Goal: Task Accomplishment & Management: Manage account settings

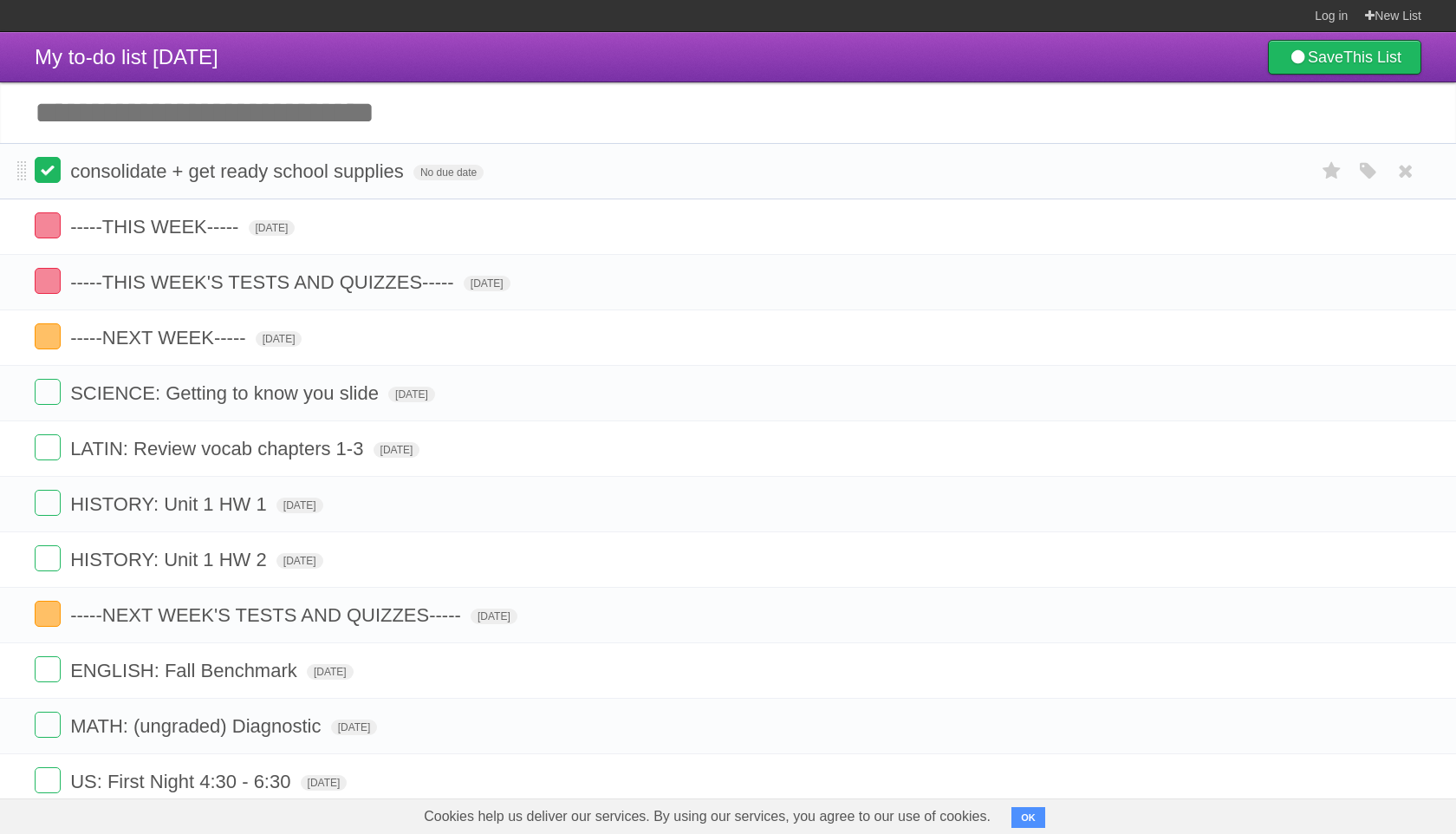
click at [40, 162] on label at bounding box center [48, 170] width 26 height 26
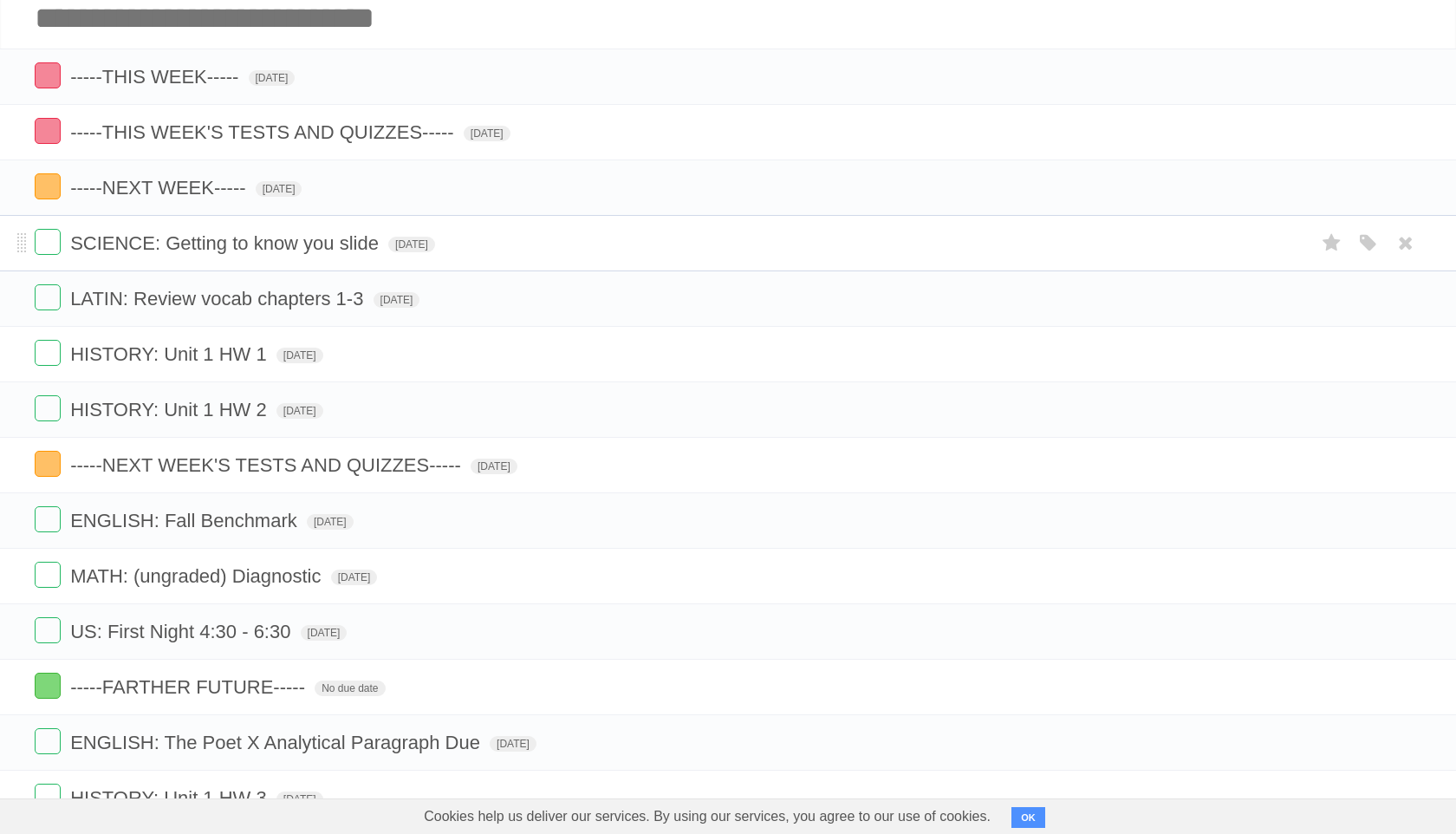
scroll to position [88, 0]
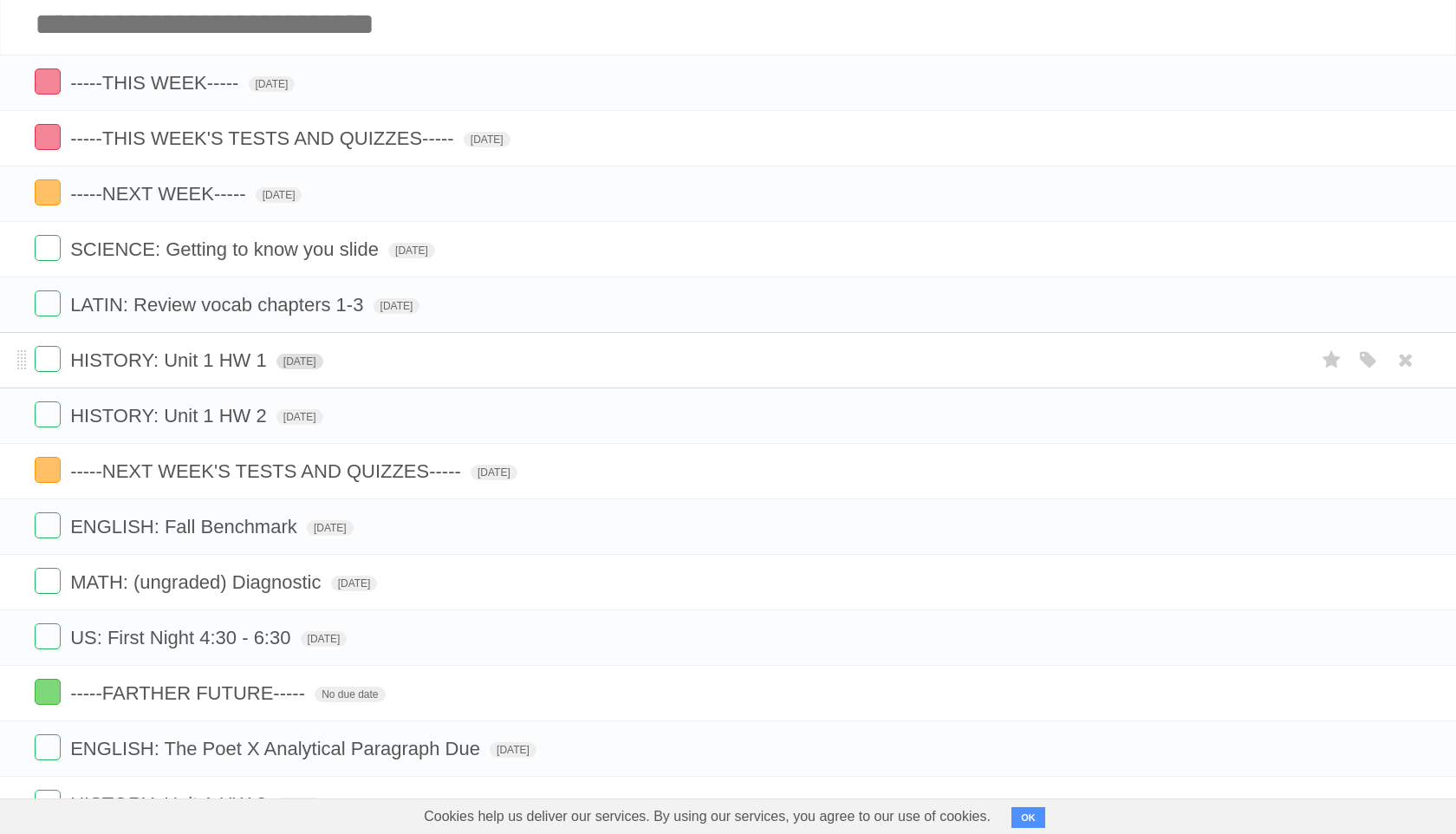
click at [323, 369] on span "[DATE]" at bounding box center [300, 362] width 47 height 16
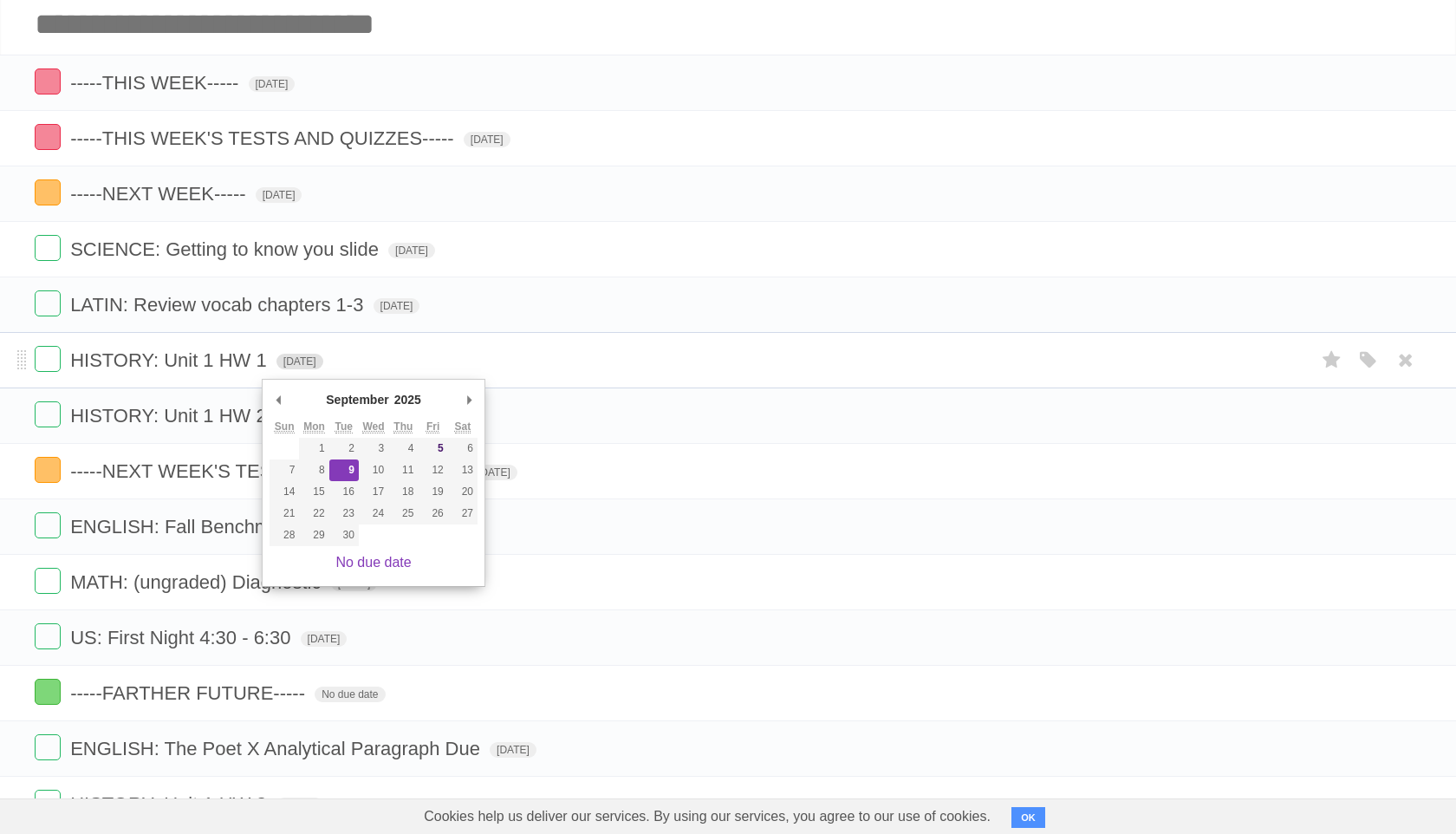
click at [323, 369] on span "[DATE]" at bounding box center [300, 362] width 47 height 16
click at [558, 333] on li "LATIN: Review vocab chapters 1-3 [DATE] White Red Blue Green Purple Orange" at bounding box center [728, 304] width 1456 height 56
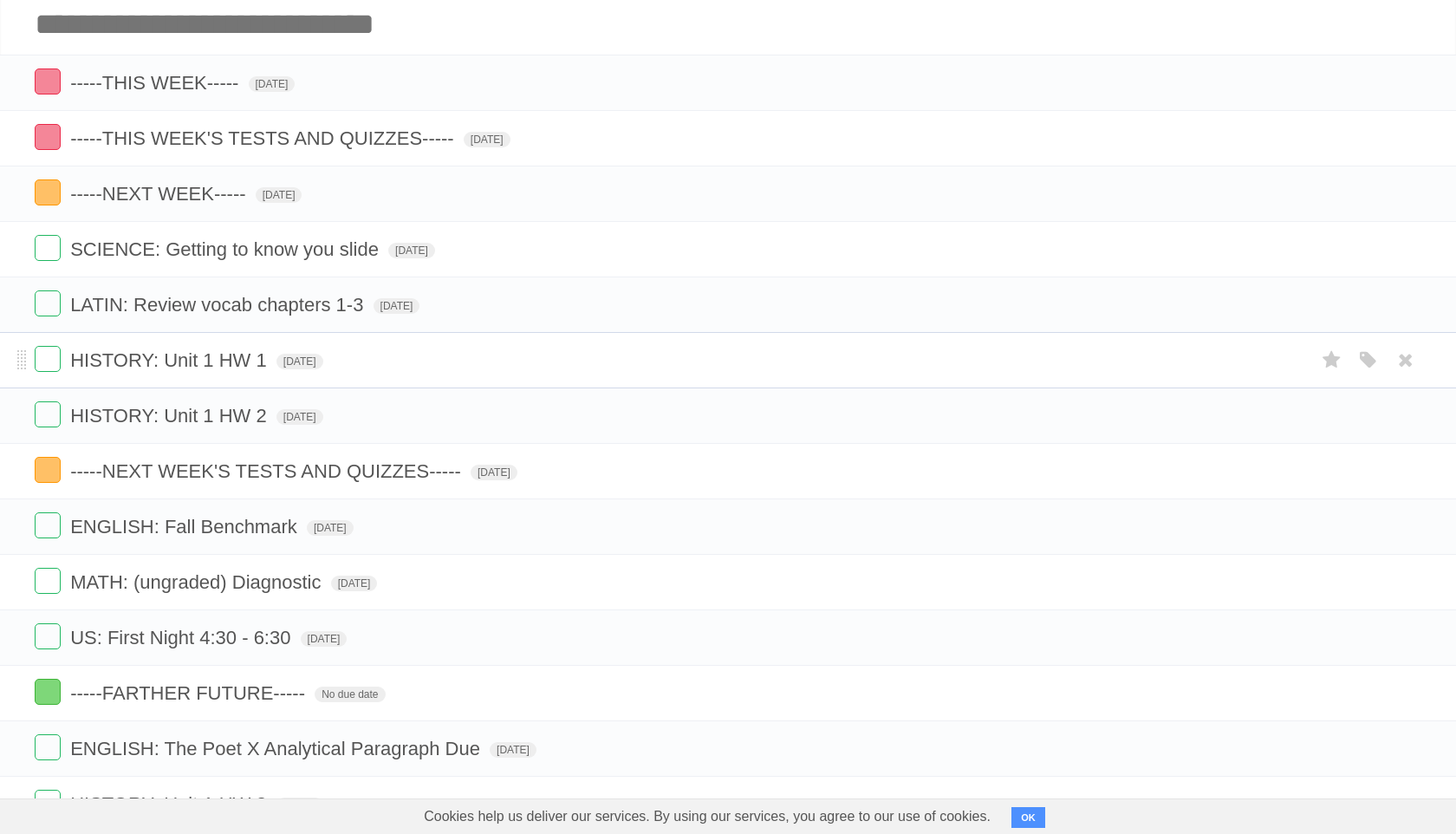
click at [533, 375] on form "HISTORY: Unit 1 HW 1 [DATE] White Red Blue Green Purple Orange" at bounding box center [728, 360] width 1387 height 29
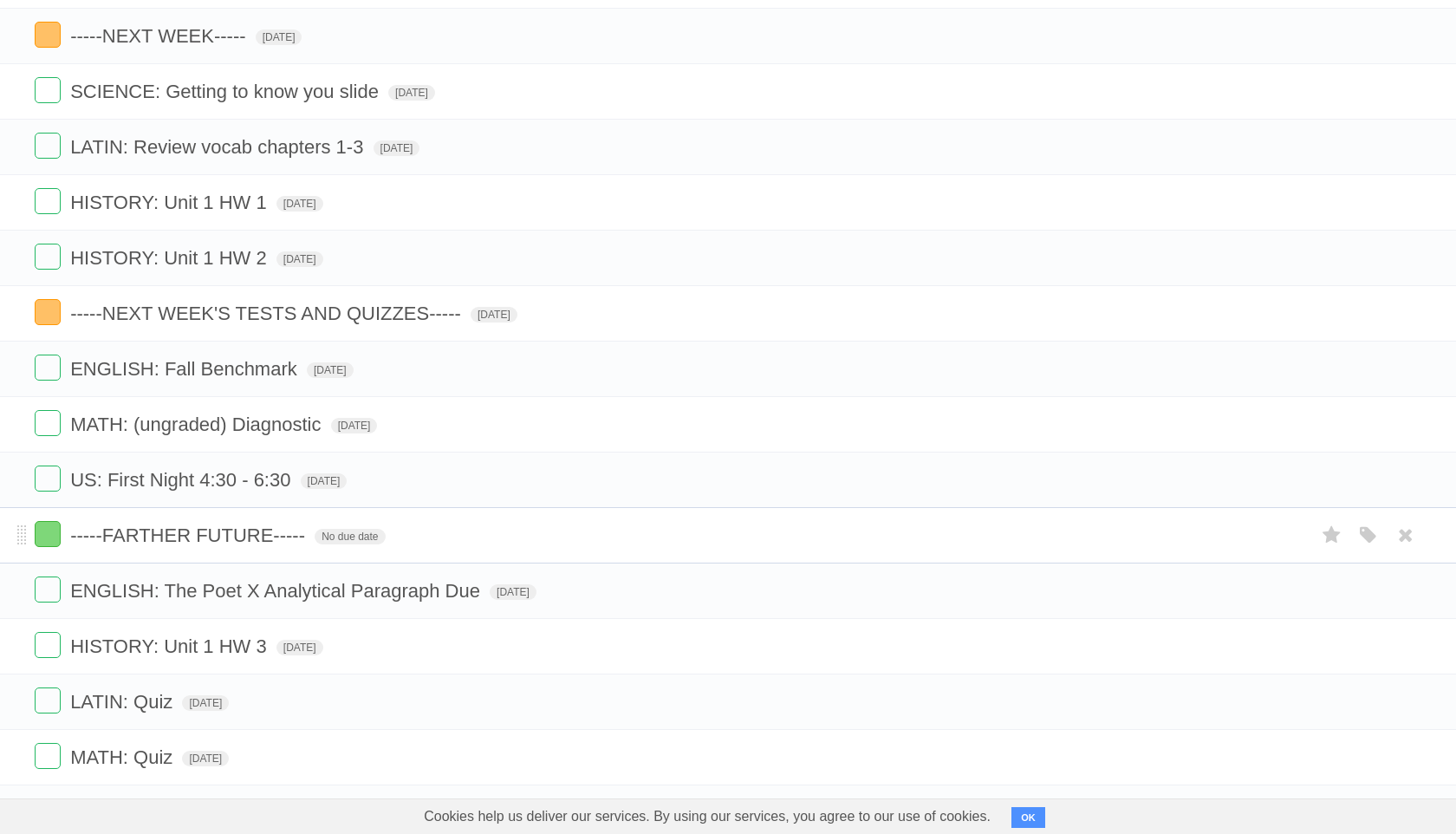
scroll to position [156, 0]
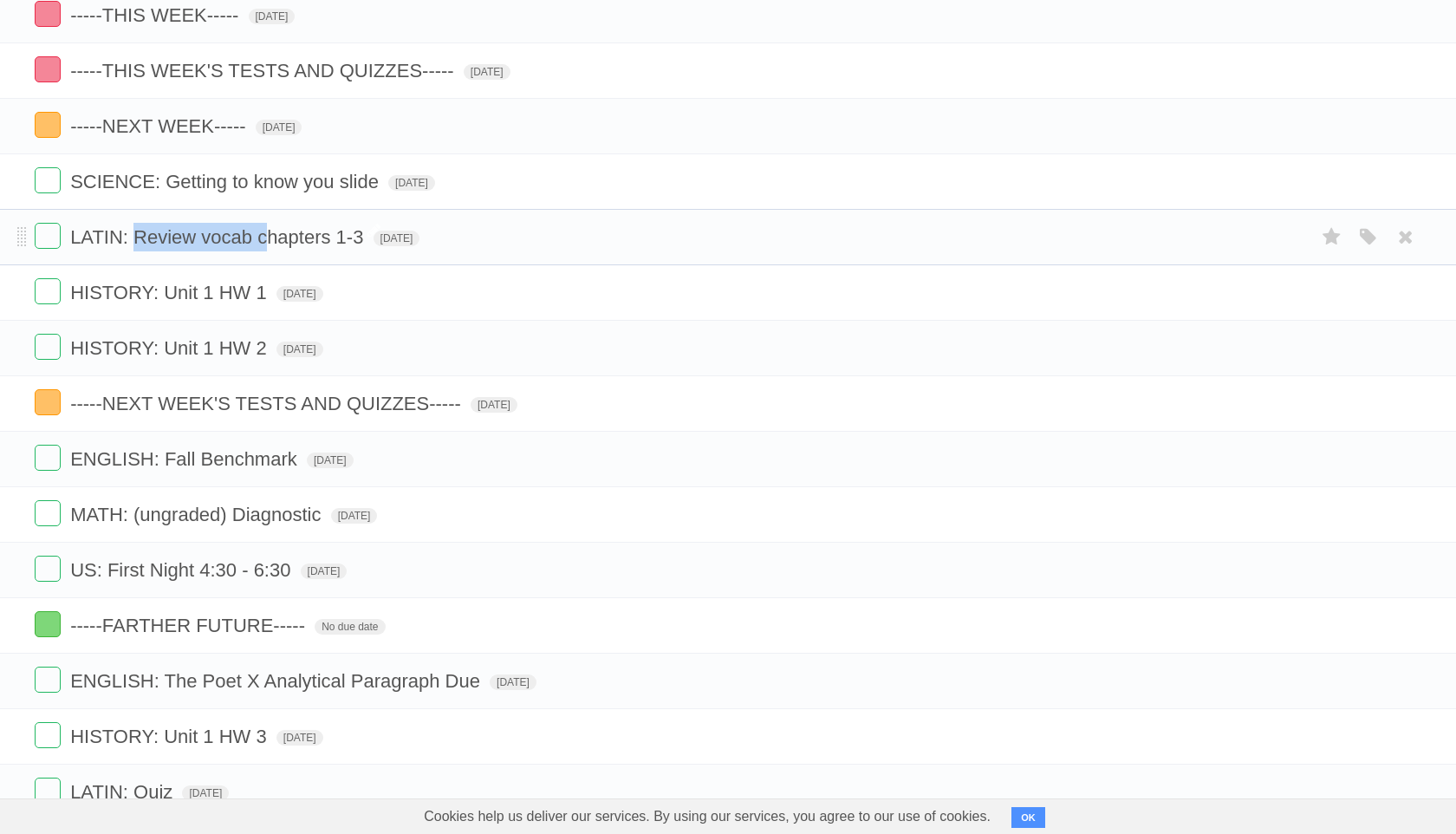
drag, startPoint x: 129, startPoint y: 242, endPoint x: 252, endPoint y: 238, distance: 123.1
click at [252, 238] on span "LATIN: Review vocab chapters 1-3" at bounding box center [218, 237] width 297 height 22
click at [251, 238] on input "**********" at bounding box center [228, 238] width 316 height 23
click at [259, 250] on input "**********" at bounding box center [228, 238] width 316 height 23
click at [593, 230] on form "LATIN: Review vocab chapters 1-3 [DATE] White Red Blue Green Purple Orange" at bounding box center [728, 237] width 1387 height 29
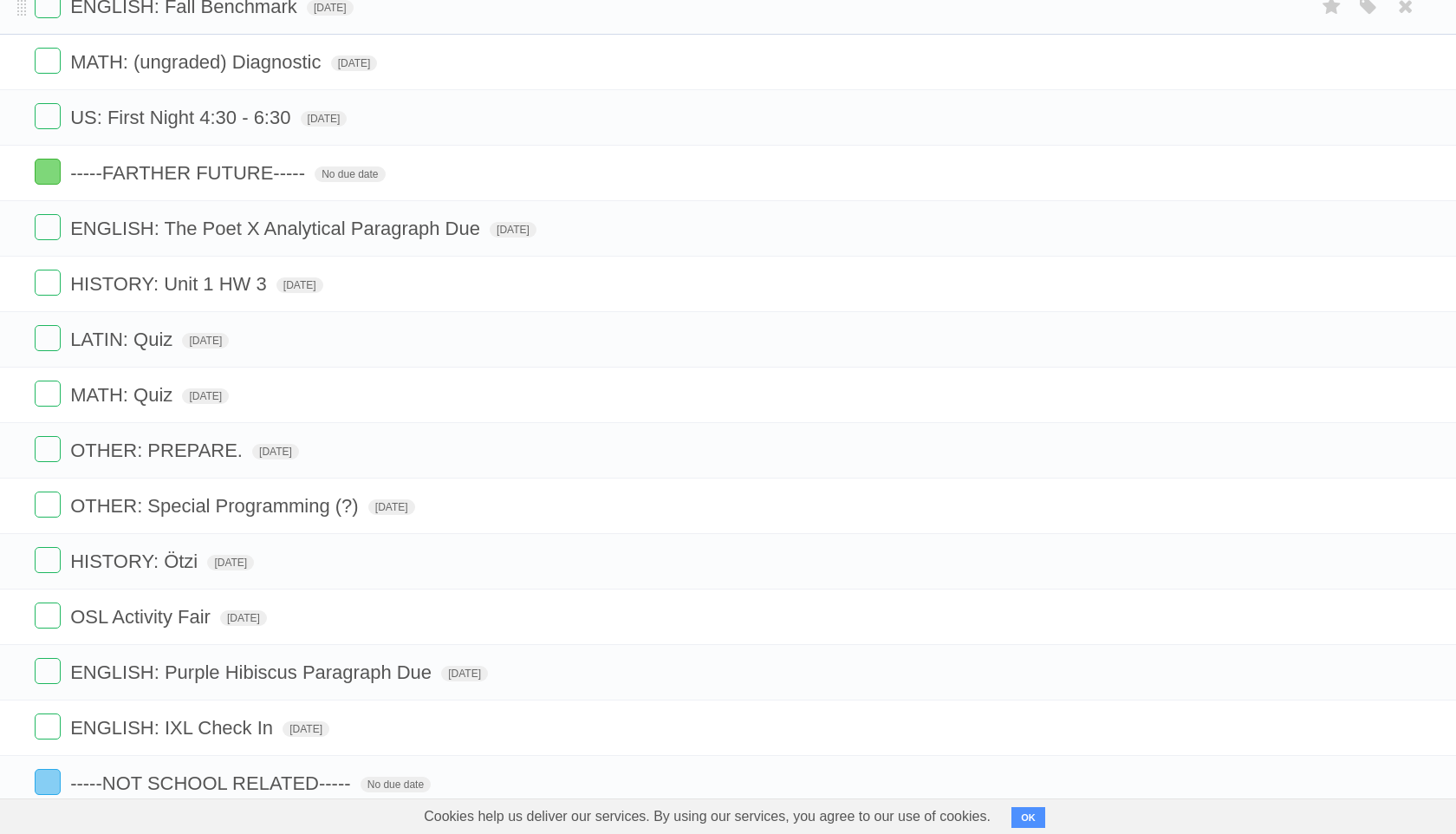
scroll to position [655, 0]
